Goal: Information Seeking & Learning: Understand process/instructions

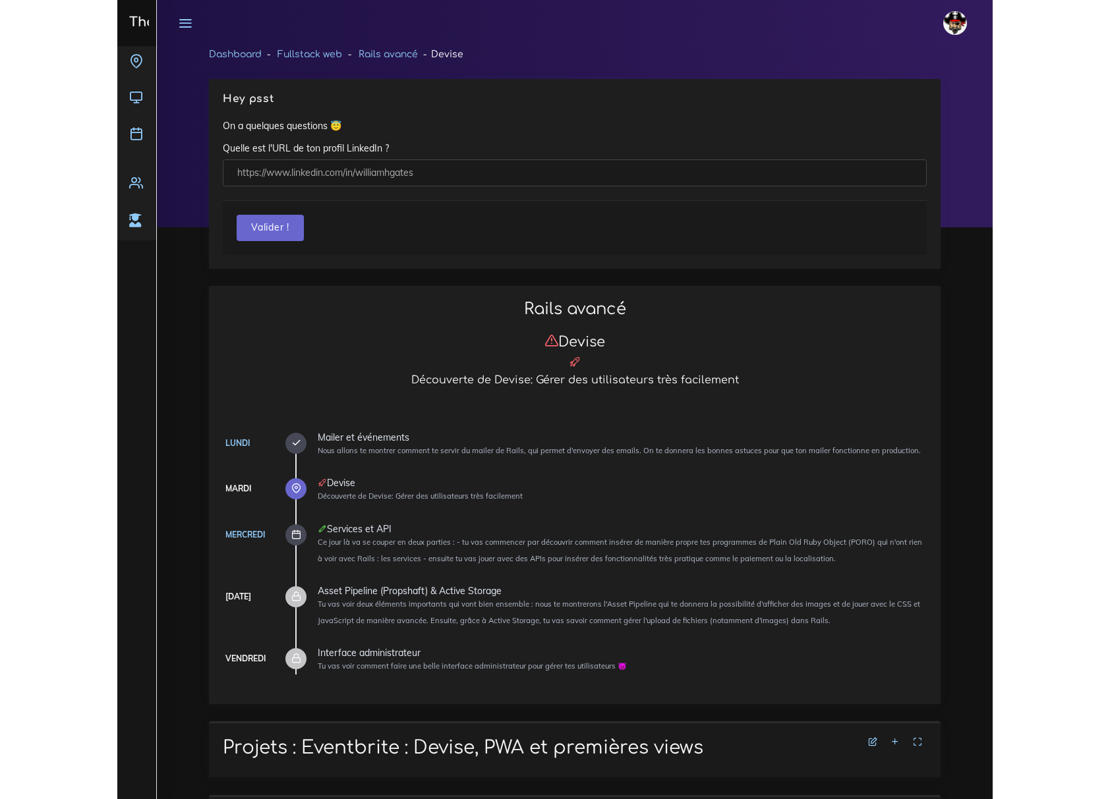
scroll to position [8788, 0]
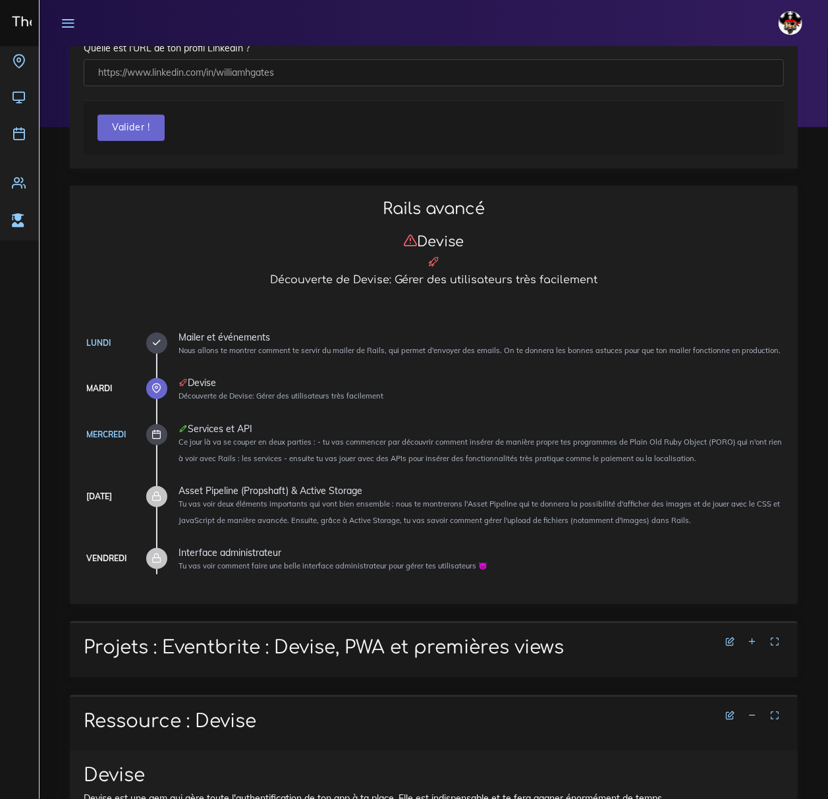
scroll to position [14, 0]
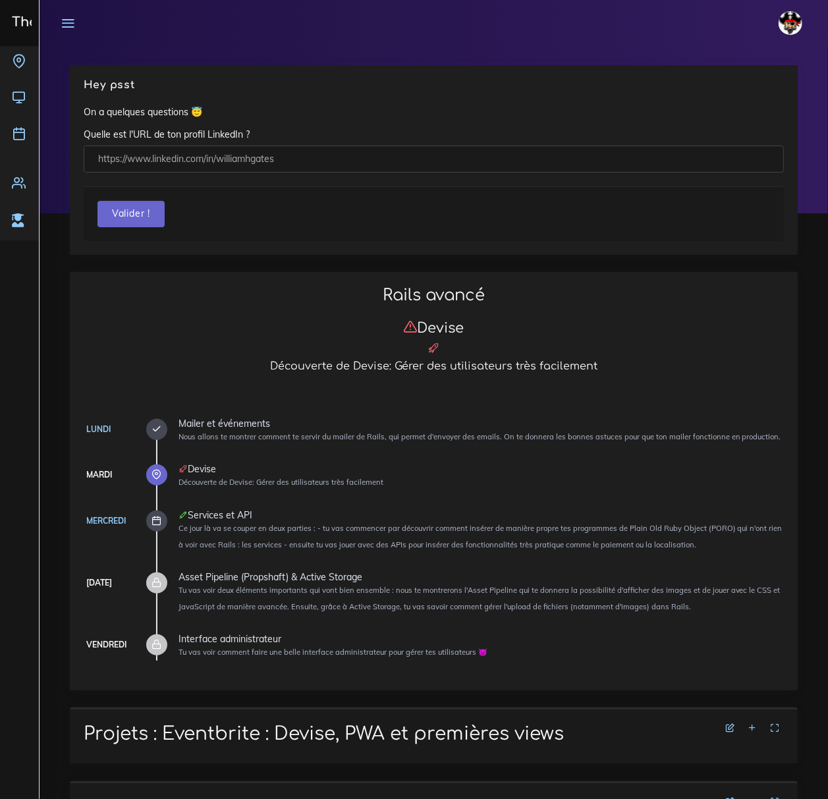
click at [753, 726] on icon at bounding box center [752, 728] width 9 height 9
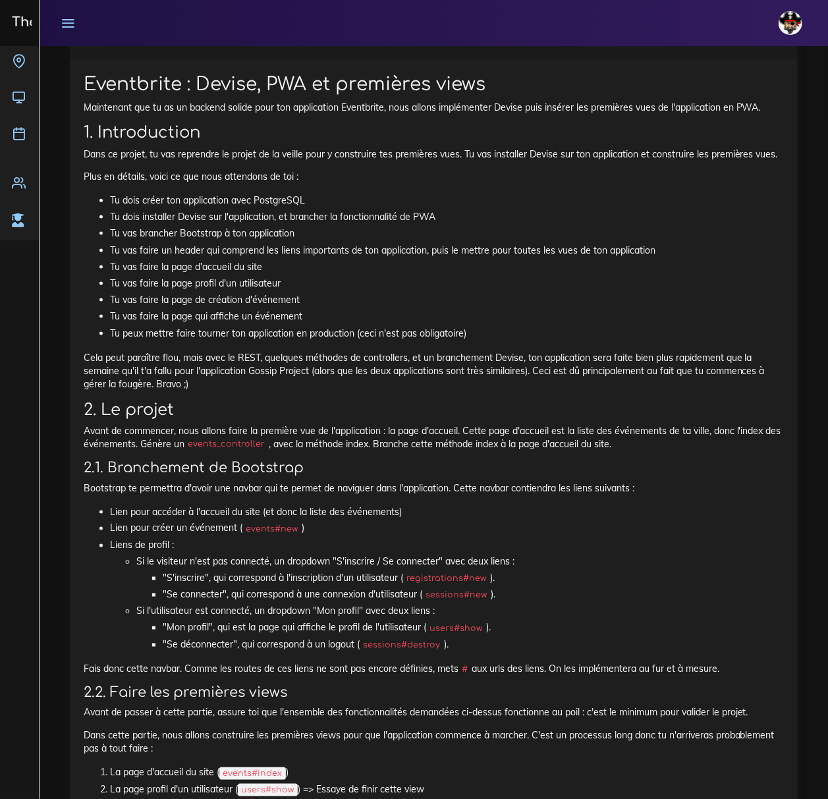
scroll to position [717, 0]
drag, startPoint x: 304, startPoint y: 215, endPoint x: 399, endPoint y: 220, distance: 95.0
click at [394, 219] on li "Tu dois installer Devise sur l'application, et brancher la fonctionnalité de PWA" at bounding box center [447, 218] width 674 height 16
drag, startPoint x: 204, startPoint y: 235, endPoint x: 340, endPoint y: 243, distance: 136.6
click at [365, 240] on li "Tu vas brancher Bootstrap à ton application" at bounding box center [447, 234] width 674 height 16
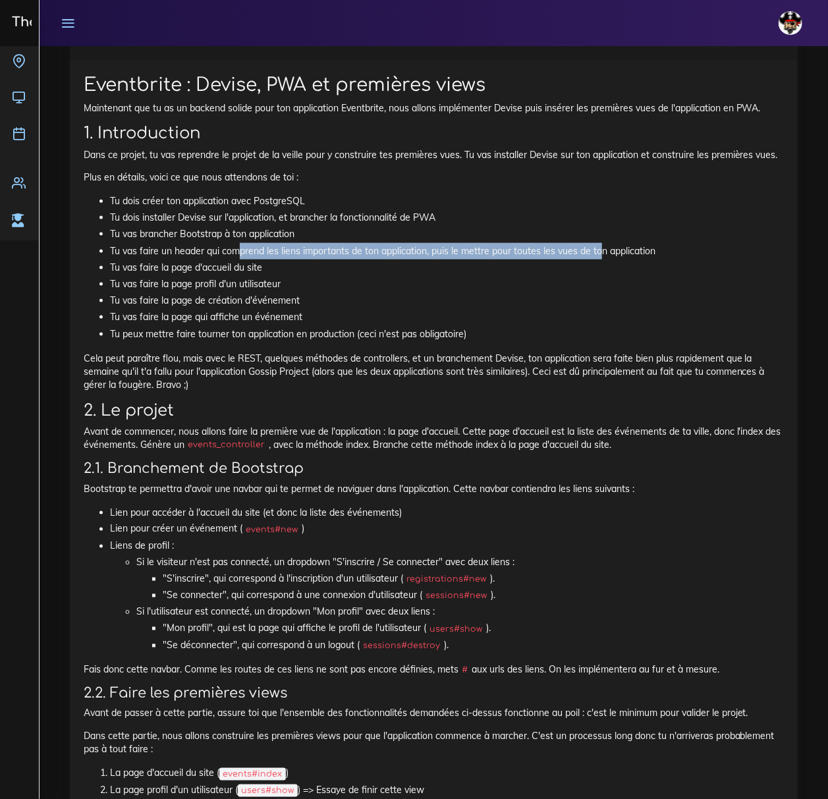
drag, startPoint x: 236, startPoint y: 248, endPoint x: 604, endPoint y: 250, distance: 368.4
click at [604, 250] on li "Tu vas faire un header qui comprend les liens importants de ton application, pu…" at bounding box center [447, 251] width 674 height 16
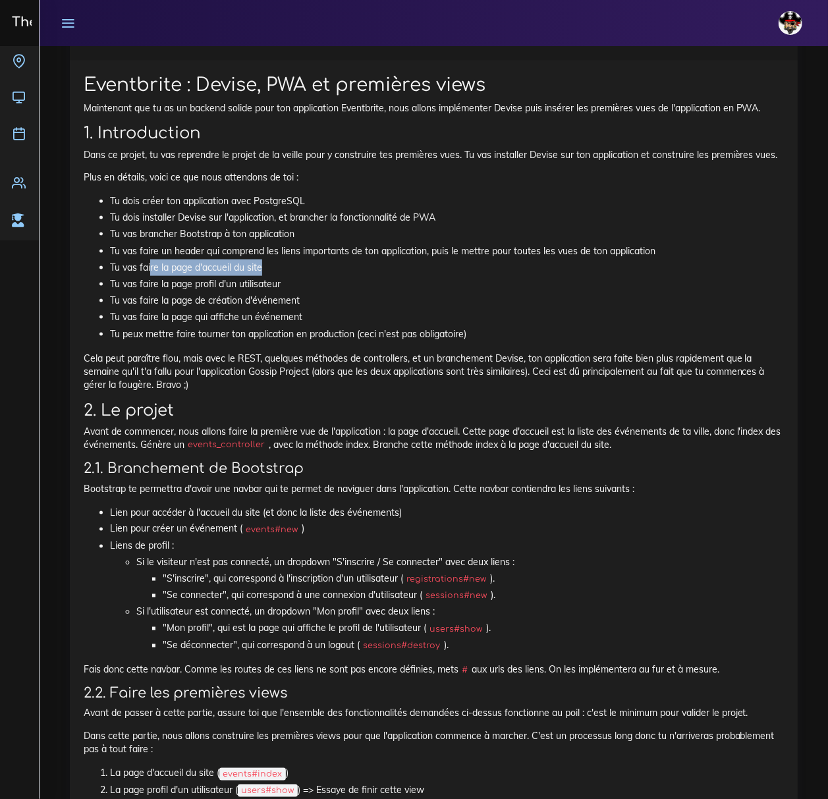
drag, startPoint x: 152, startPoint y: 270, endPoint x: 348, endPoint y: 264, distance: 196.5
click at [357, 261] on li "Tu vas faire la page d'accueil du site" at bounding box center [447, 268] width 674 height 16
drag, startPoint x: 183, startPoint y: 298, endPoint x: 329, endPoint y: 302, distance: 146.3
click at [328, 304] on li "Tu vas faire la page de création d'événement" at bounding box center [447, 301] width 674 height 16
drag, startPoint x: 180, startPoint y: 316, endPoint x: 839, endPoint y: 286, distance: 659.7
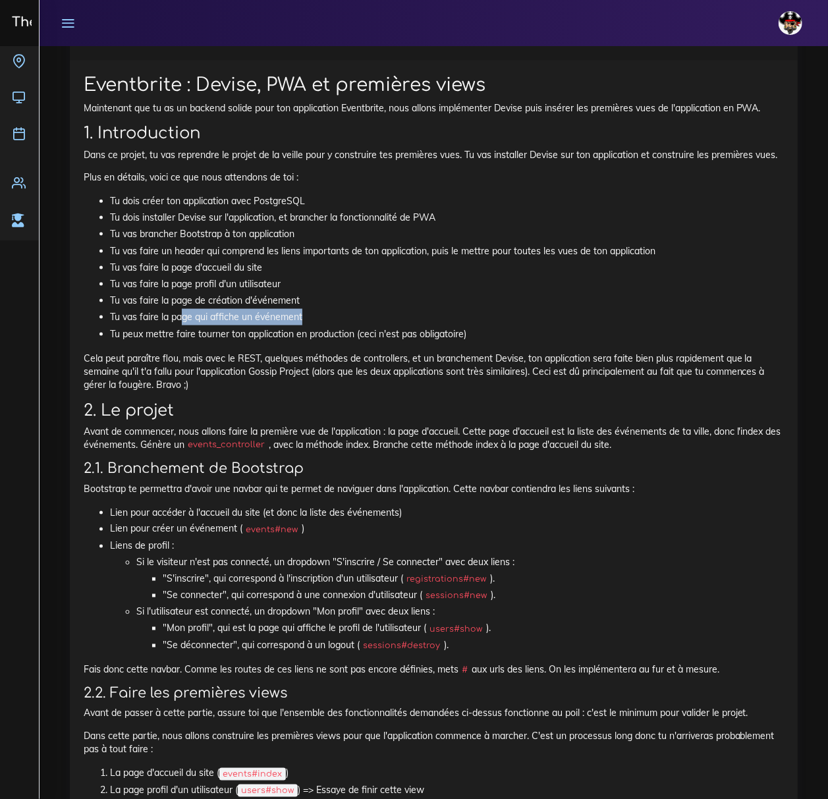
click at [318, 318] on li "Tu vas faire la page qui affiche un événement" at bounding box center [447, 317] width 674 height 16
drag, startPoint x: 175, startPoint y: 293, endPoint x: 367, endPoint y: 277, distance: 193.0
click at [367, 277] on ul "Tu dois créer ton application avec PostgreSQL Tu dois installer Devise sur l'ap…" at bounding box center [434, 268] width 701 height 150
click at [357, 276] on li "Tu vas faire la page profil d'un utilisateur" at bounding box center [447, 284] width 674 height 16
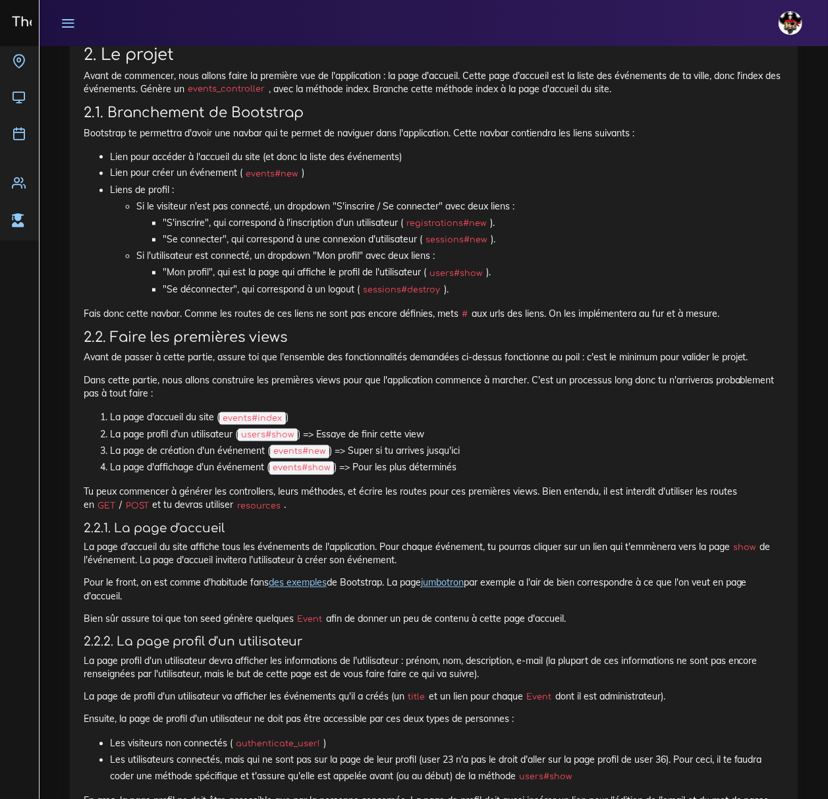
scroll to position [1068, 0]
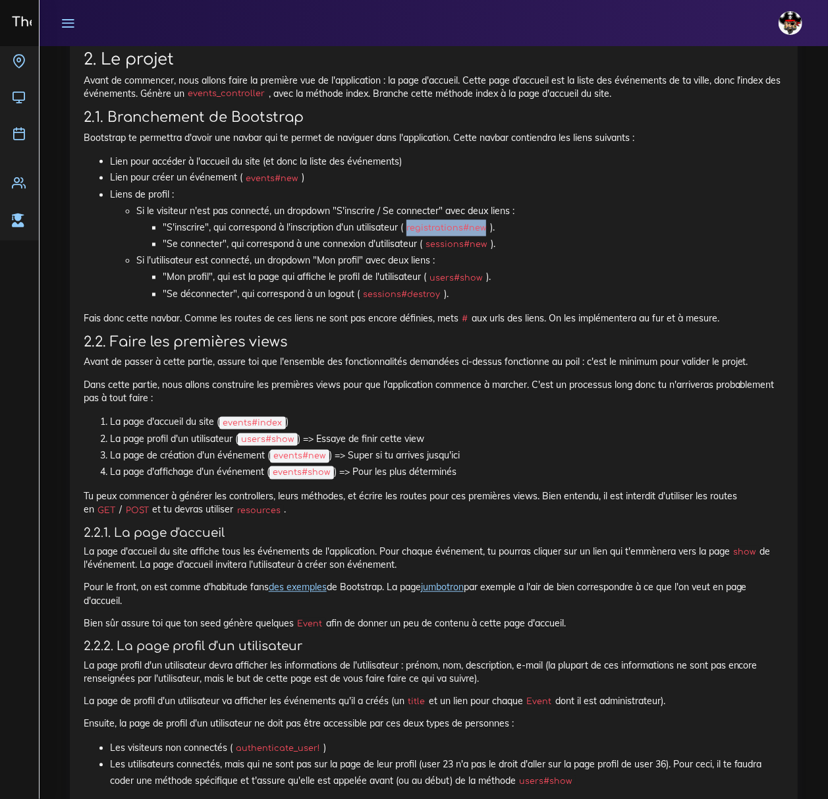
drag, startPoint x: 410, startPoint y: 228, endPoint x: 490, endPoint y: 229, distance: 80.4
click at [490, 229] on li ""S'inscrire", qui correspond à l'inscription d'un utilisateur ( registrations#n…" at bounding box center [473, 228] width 621 height 16
copy code "registrations#new"
drag, startPoint x: 426, startPoint y: 246, endPoint x: 486, endPoint y: 246, distance: 60.6
click at [486, 246] on code "sessions#new" at bounding box center [456, 245] width 69 height 13
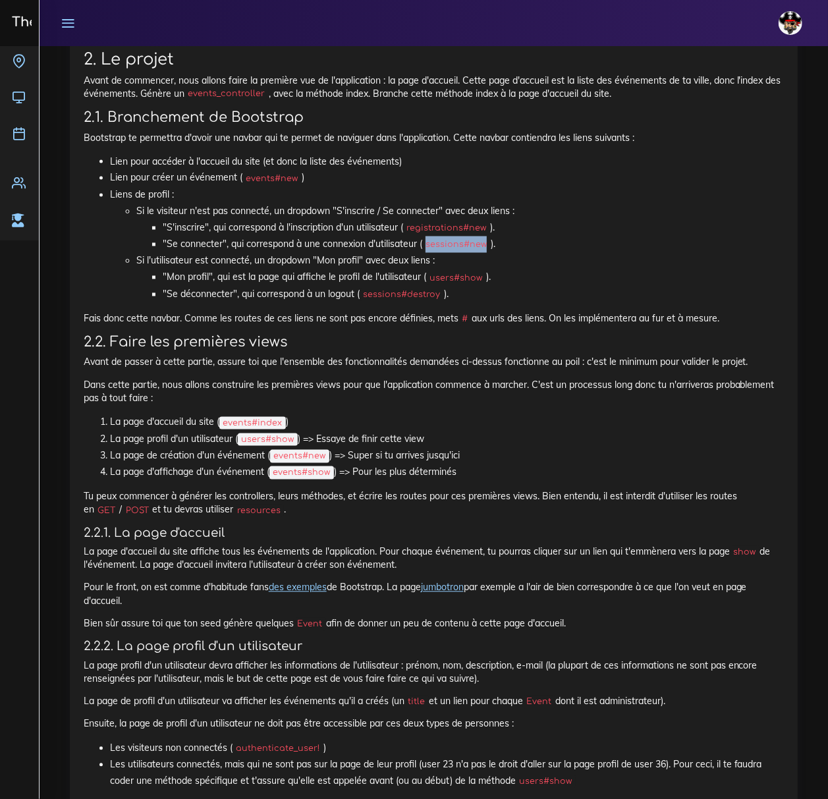
copy code "sessions#new"
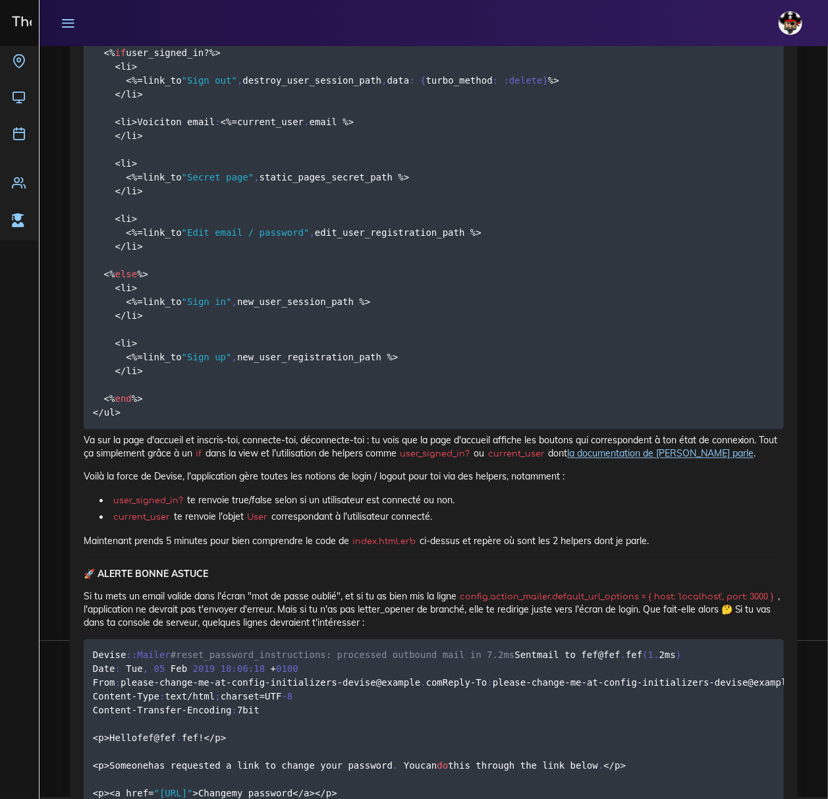
scroll to position [10471, 0]
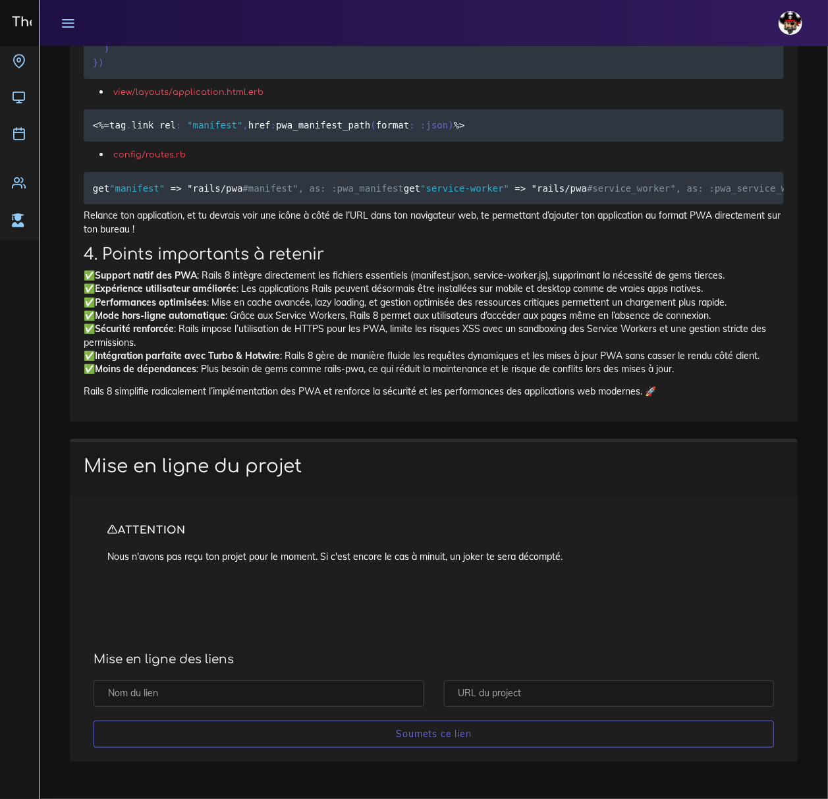
click at [529, 691] on input "text" at bounding box center [609, 694] width 331 height 27
paste input "[URL][DOMAIN_NAME]"
type input "[URL][DOMAIN_NAME]"
click at [347, 688] on input "text" at bounding box center [259, 694] width 331 height 27
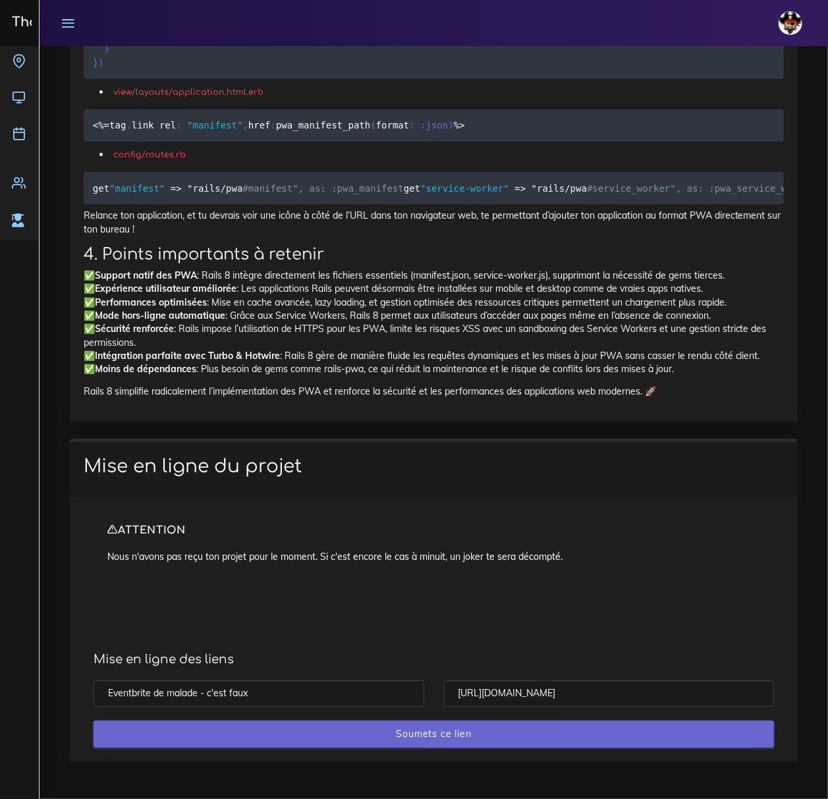
type input "Eventbrite de malade - c'est faux"
click at [281, 739] on input "Soumets ce lien" at bounding box center [434, 734] width 681 height 27
